Goal: Task Accomplishment & Management: Complete application form

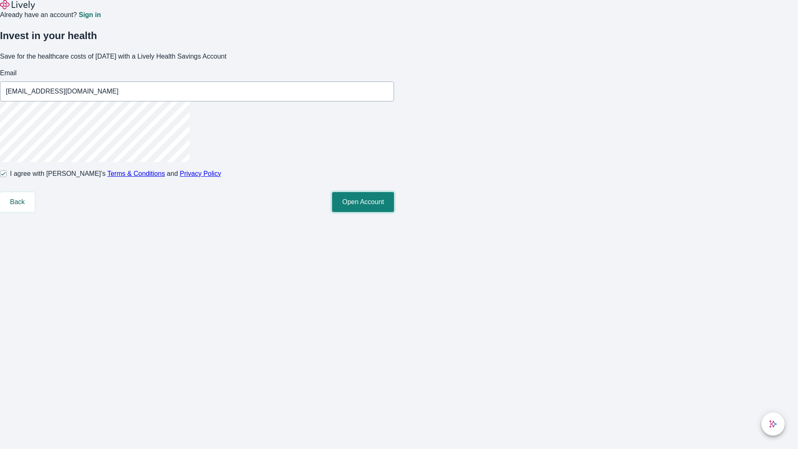
click at [394, 212] on button "Open Account" at bounding box center [363, 202] width 62 height 20
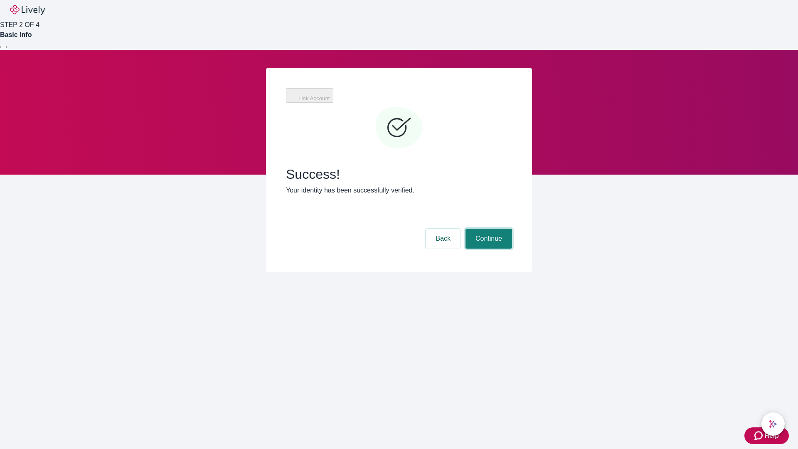
click at [488, 229] on button "Continue" at bounding box center [489, 239] width 47 height 20
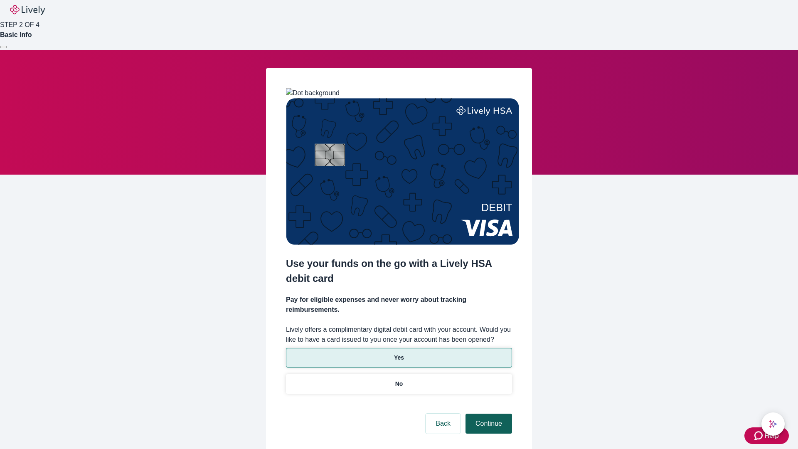
click at [399, 353] on p "Yes" at bounding box center [399, 357] width 10 height 9
click at [488, 414] on button "Continue" at bounding box center [489, 424] width 47 height 20
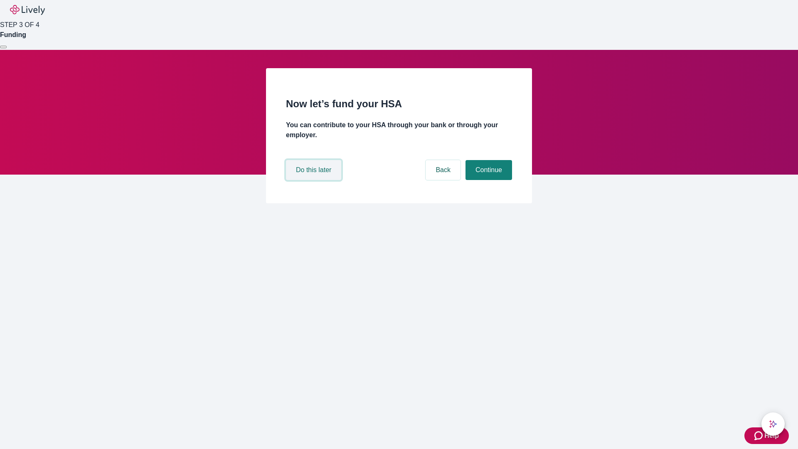
click at [315, 180] on button "Do this later" at bounding box center [313, 170] width 55 height 20
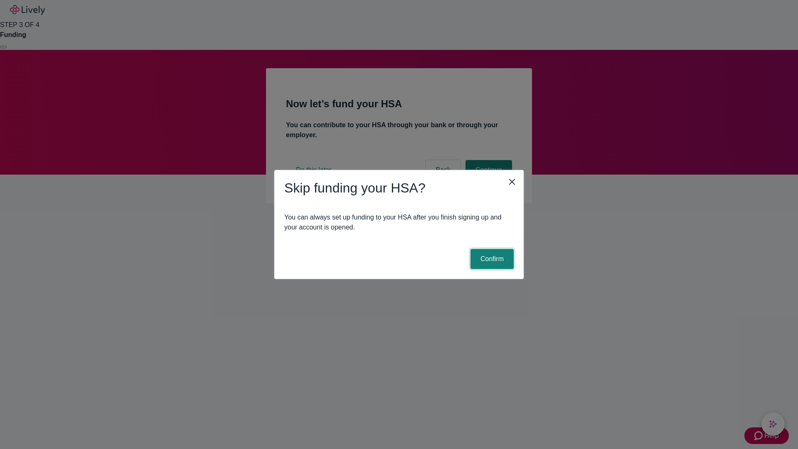
click at [491, 259] on button "Confirm" at bounding box center [492, 259] width 43 height 20
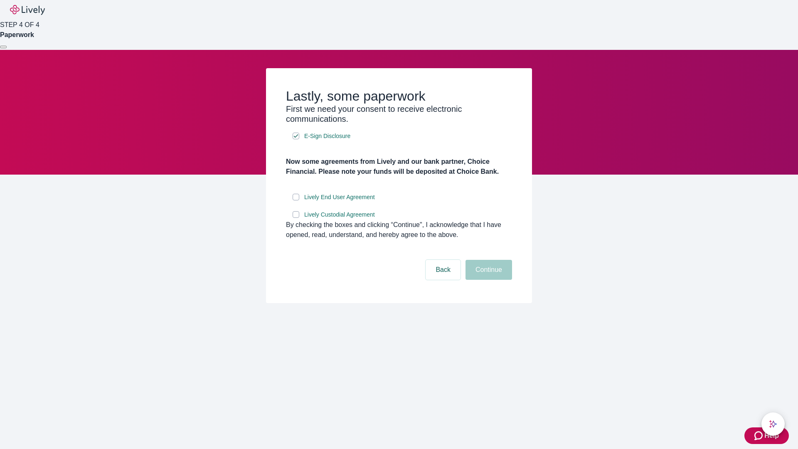
click at [296, 200] on input "Lively End User Agreement" at bounding box center [296, 197] width 7 height 7
checkbox input "true"
click at [296, 218] on input "Lively Custodial Agreement" at bounding box center [296, 214] width 7 height 7
checkbox input "true"
click at [488, 280] on button "Continue" at bounding box center [489, 270] width 47 height 20
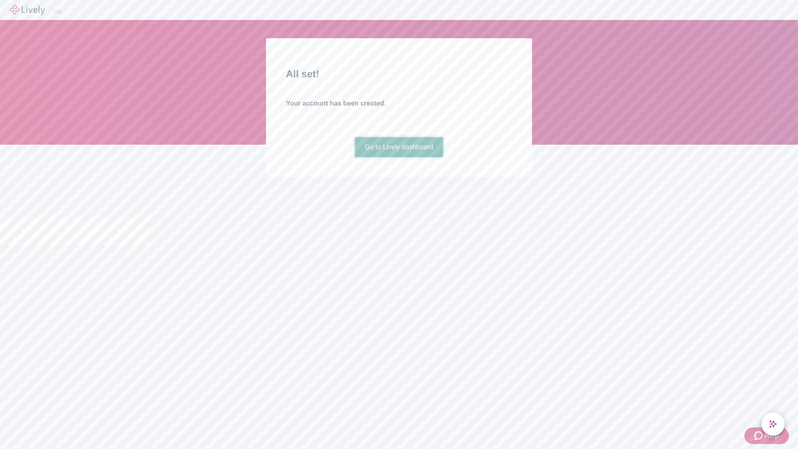
click at [399, 157] on link "Go to Lively dashboard" at bounding box center [399, 147] width 89 height 20
